Goal: Information Seeking & Learning: Learn about a topic

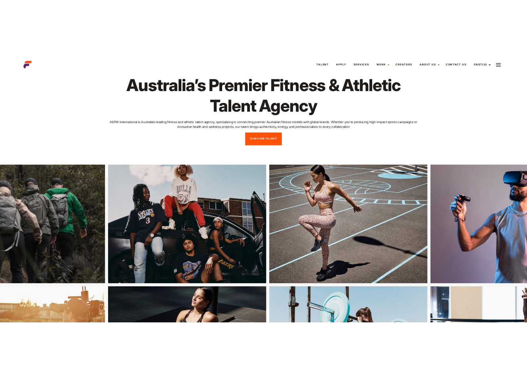
scroll to position [31, 0]
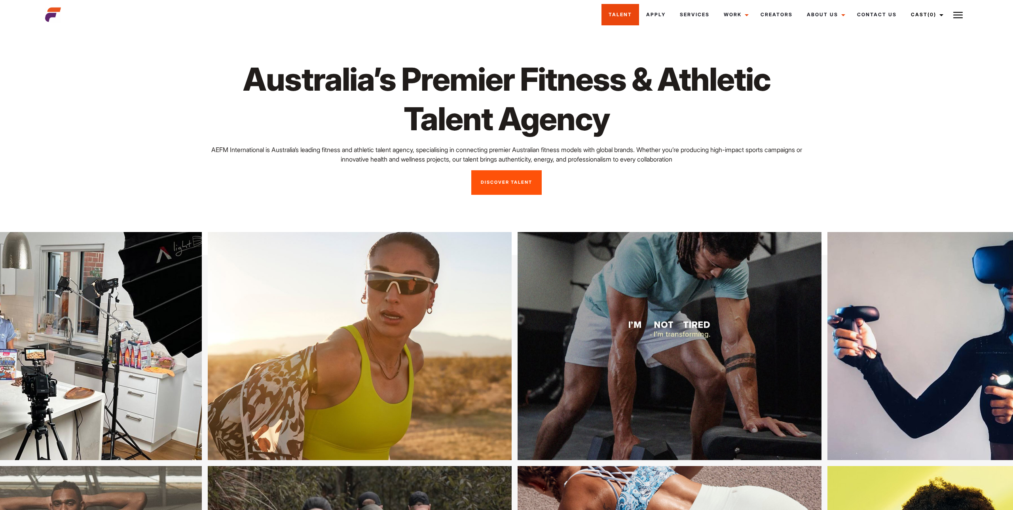
click at [626, 16] on link "Talent" at bounding box center [620, 14] width 38 height 21
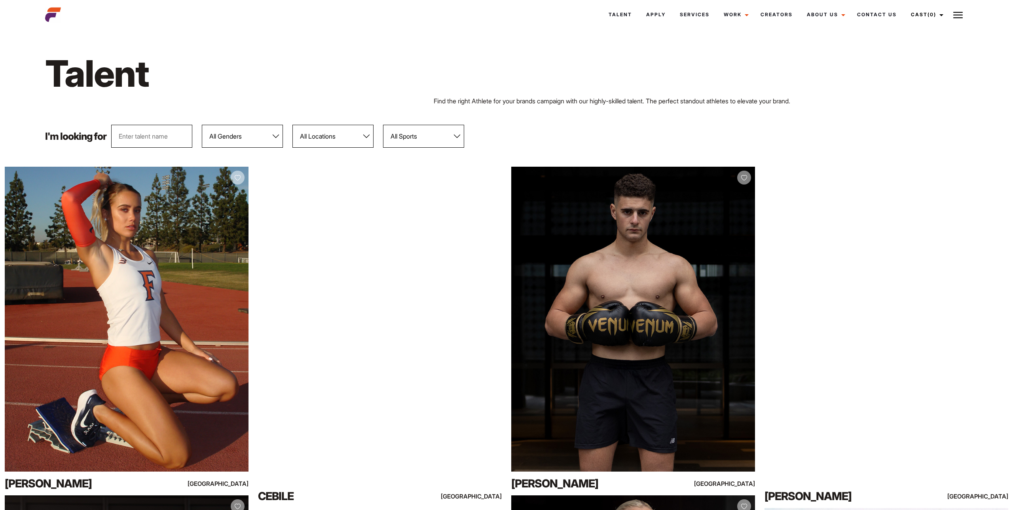
scroll to position [1, 0]
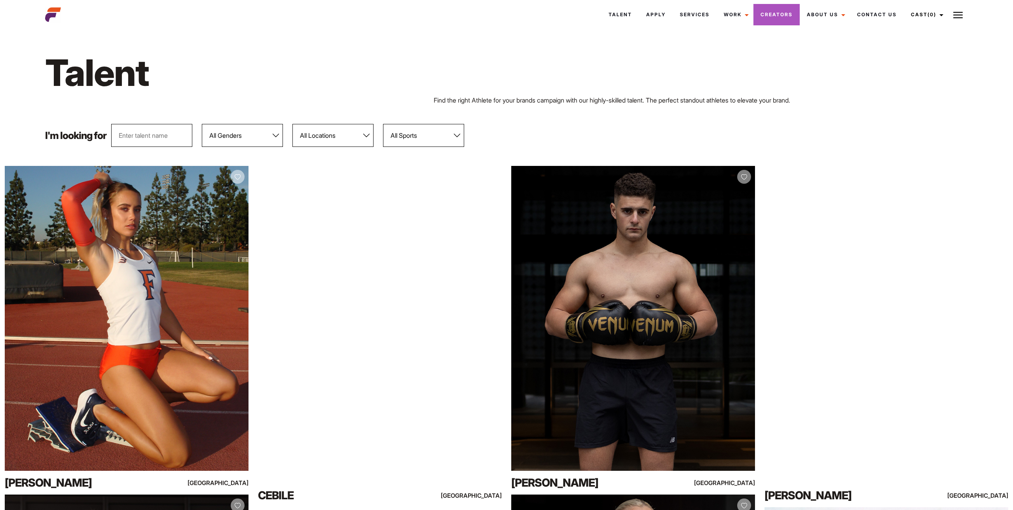
click at [778, 13] on link "Creators" at bounding box center [776, 14] width 46 height 21
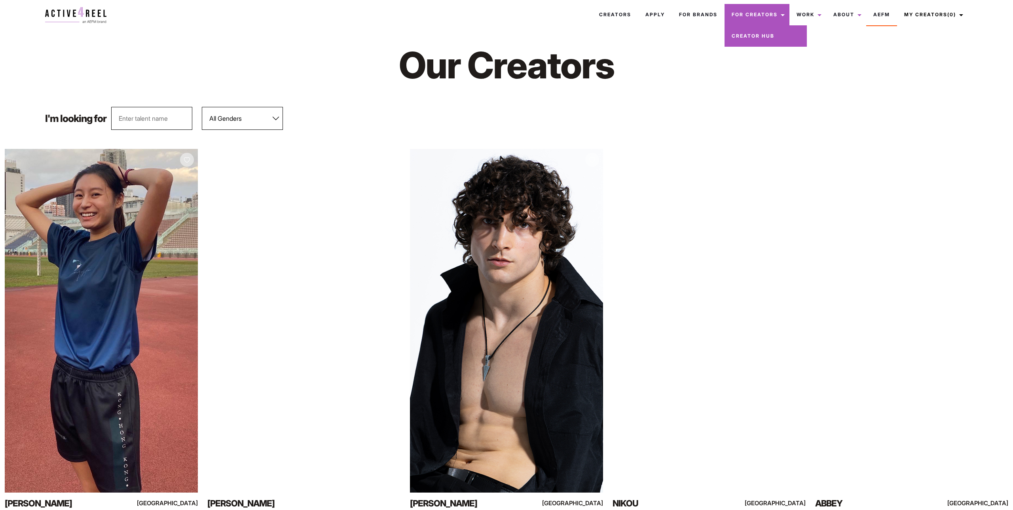
scroll to position [15, 0]
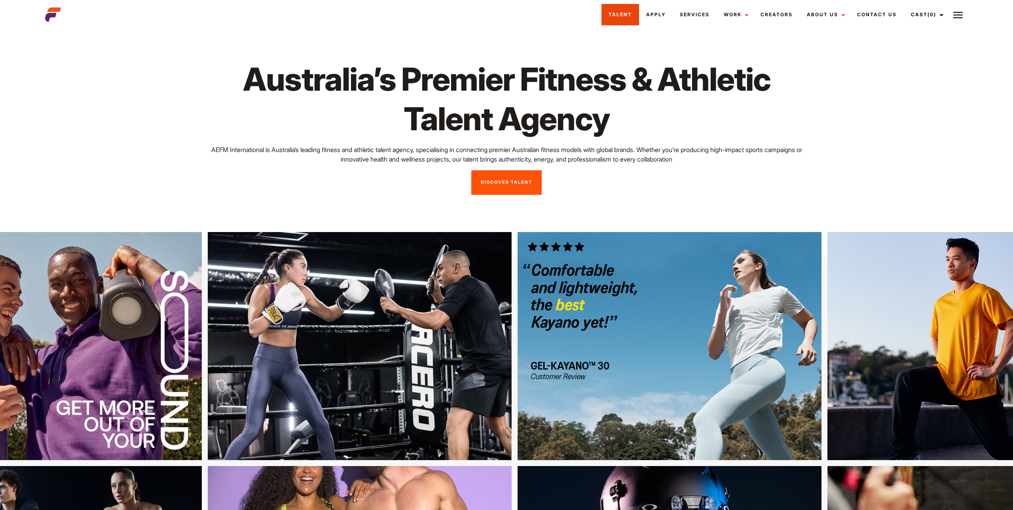
click at [634, 15] on link "Talent" at bounding box center [620, 14] width 38 height 21
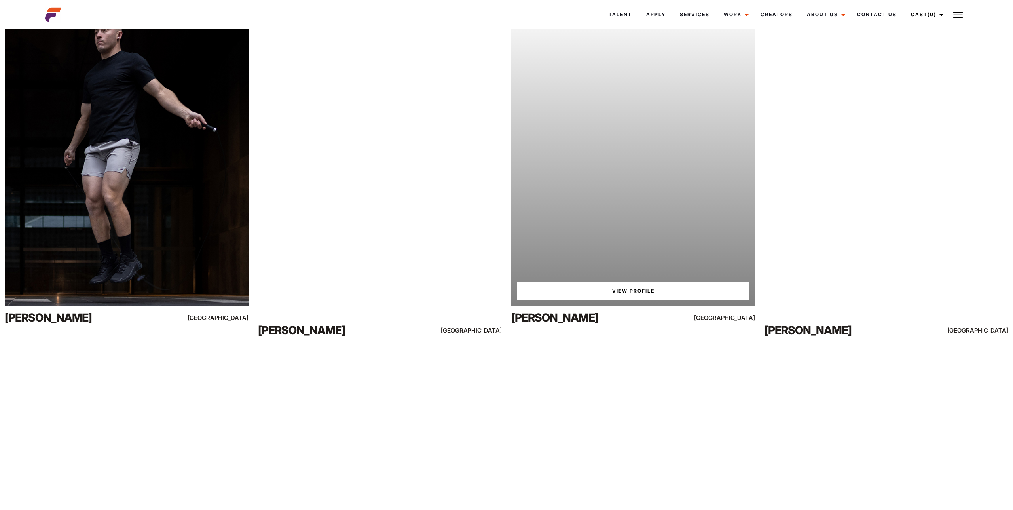
scroll to position [3132, 0]
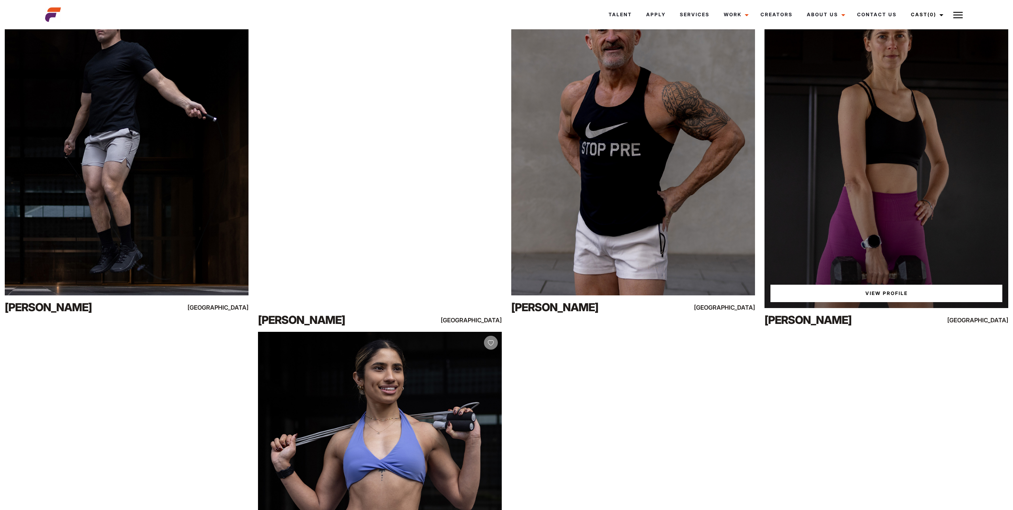
click at [888, 293] on link "View Profile" at bounding box center [886, 293] width 232 height 17
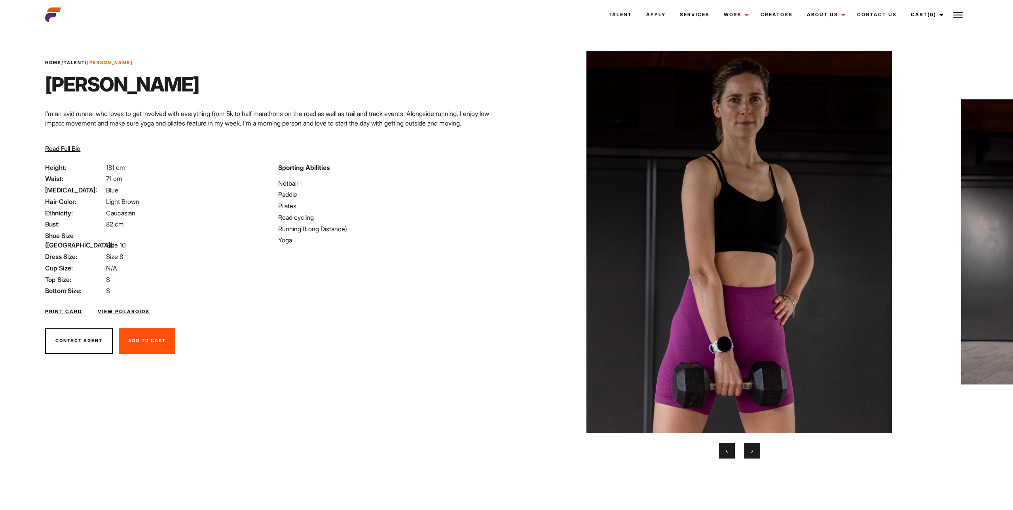
click at [65, 146] on span "Read Full Bio" at bounding box center [62, 148] width 35 height 8
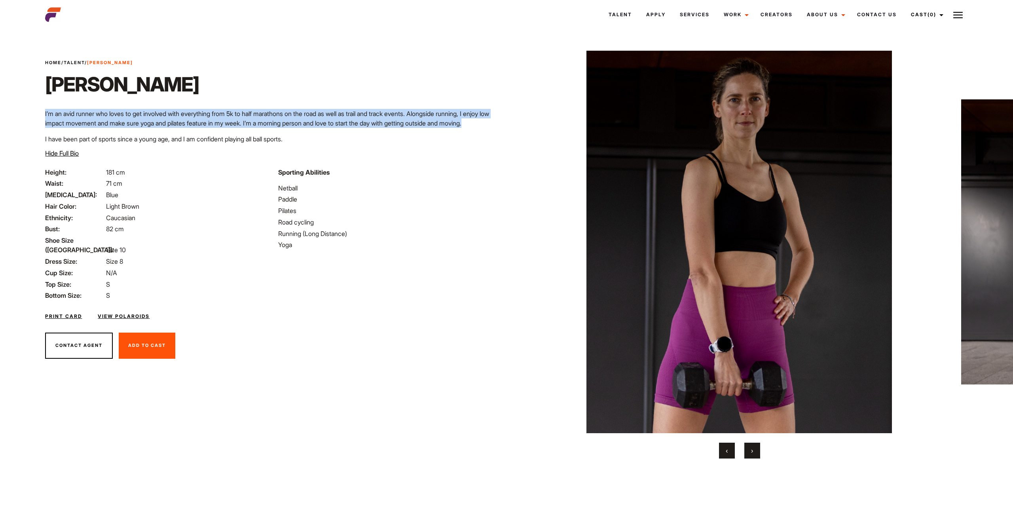
drag, startPoint x: 469, startPoint y: 122, endPoint x: 42, endPoint y: 116, distance: 427.0
click at [42, 116] on div "Home / Talent / Jasmine K Jasmine K I’m an avid runner who loves to get involve…" at bounding box center [273, 113] width 466 height 108
copy p "I’m an avid runner who loves to get involved with everything from 5k to half ma…"
